Goal: Find specific page/section: Find specific page/section

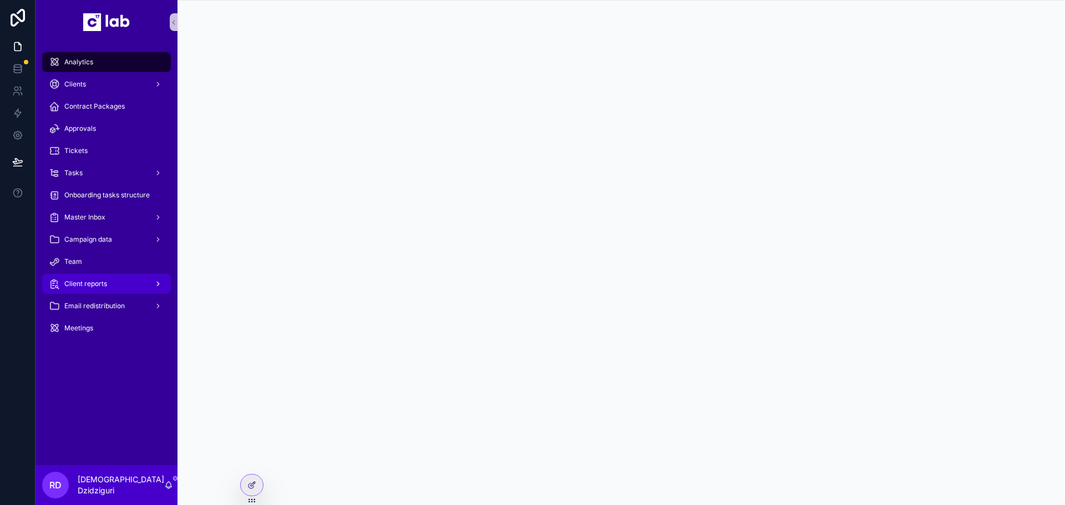
click at [111, 280] on div "Client reports" at bounding box center [106, 284] width 115 height 18
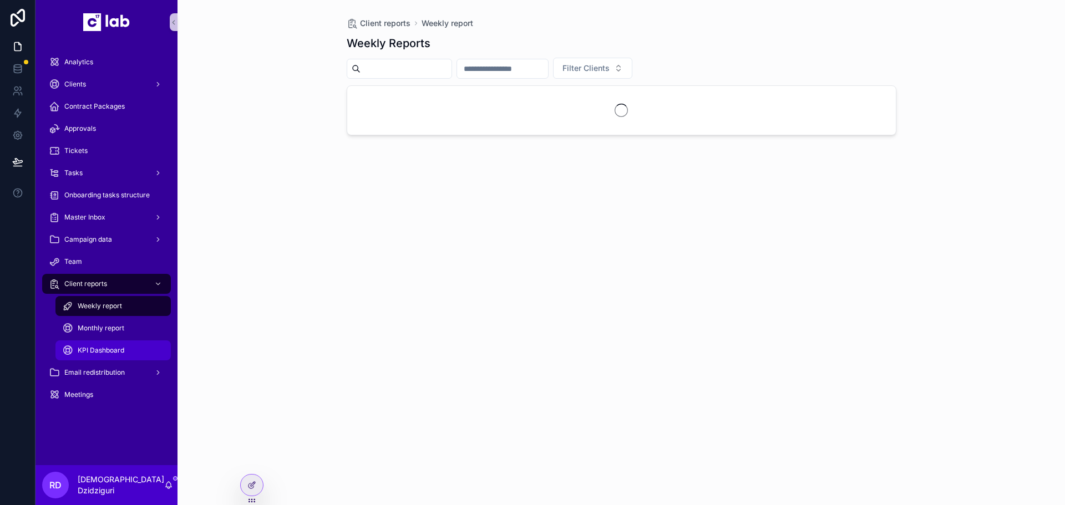
click at [122, 354] on span "KPI Dashboard" at bounding box center [101, 350] width 47 height 9
